Goal: Check status: Check status

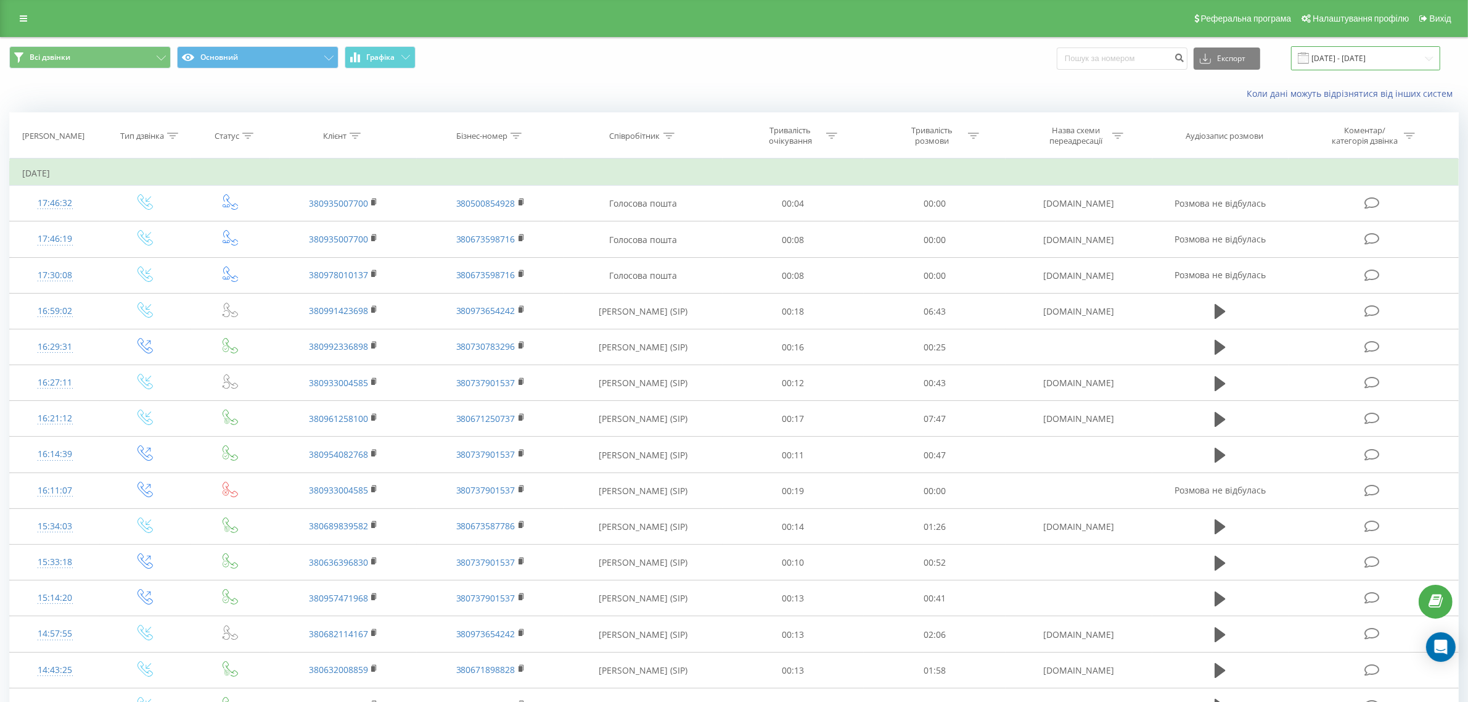
click at [1373, 53] on input "[DATE] - [DATE]" at bounding box center [1365, 58] width 149 height 24
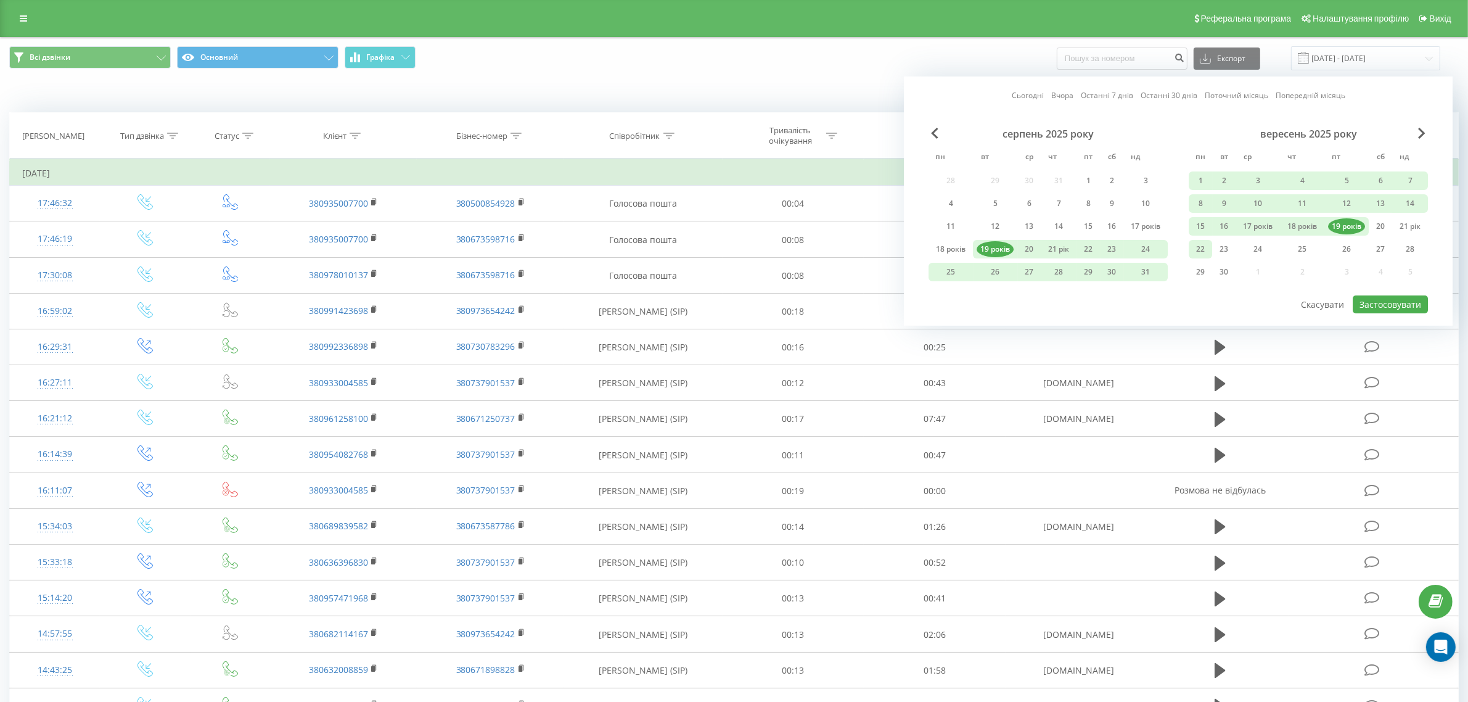
click at [1198, 244] on font "22" at bounding box center [1200, 249] width 9 height 10
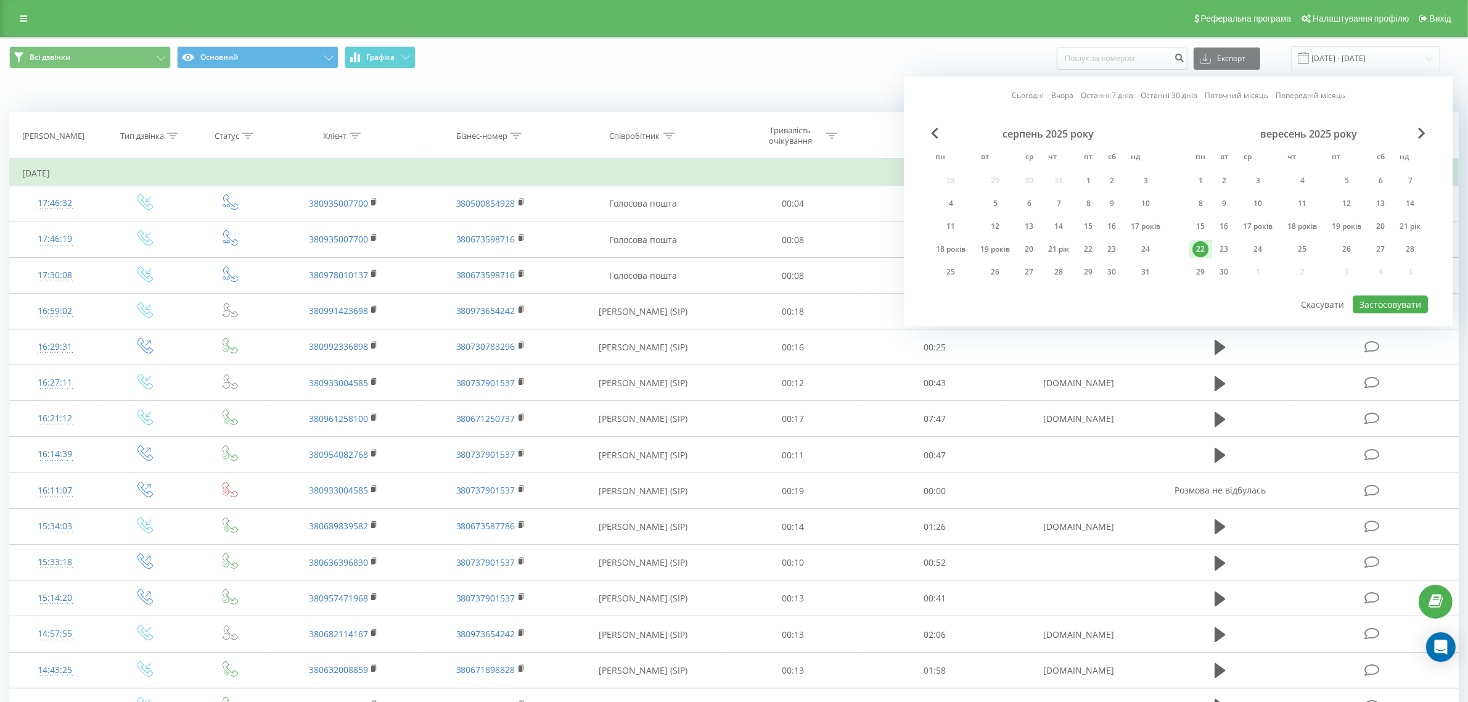
click at [1198, 244] on font "22" at bounding box center [1200, 249] width 9 height 10
click at [1398, 299] on font "Застосовувати" at bounding box center [1390, 304] width 62 height 12
type input "[DATE] - [DATE]"
